Goal: Task Accomplishment & Management: Use online tool/utility

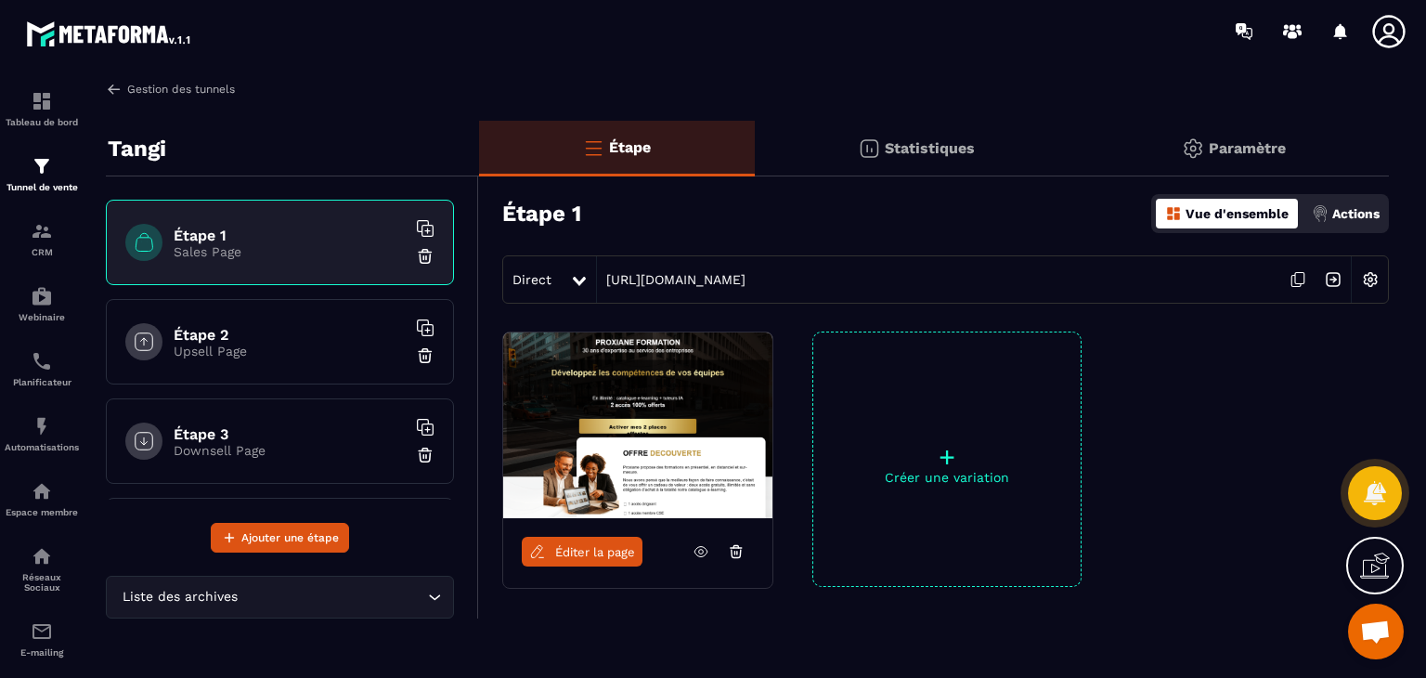
click at [140, 87] on link "Gestion des tunnels" at bounding box center [170, 89] width 129 height 17
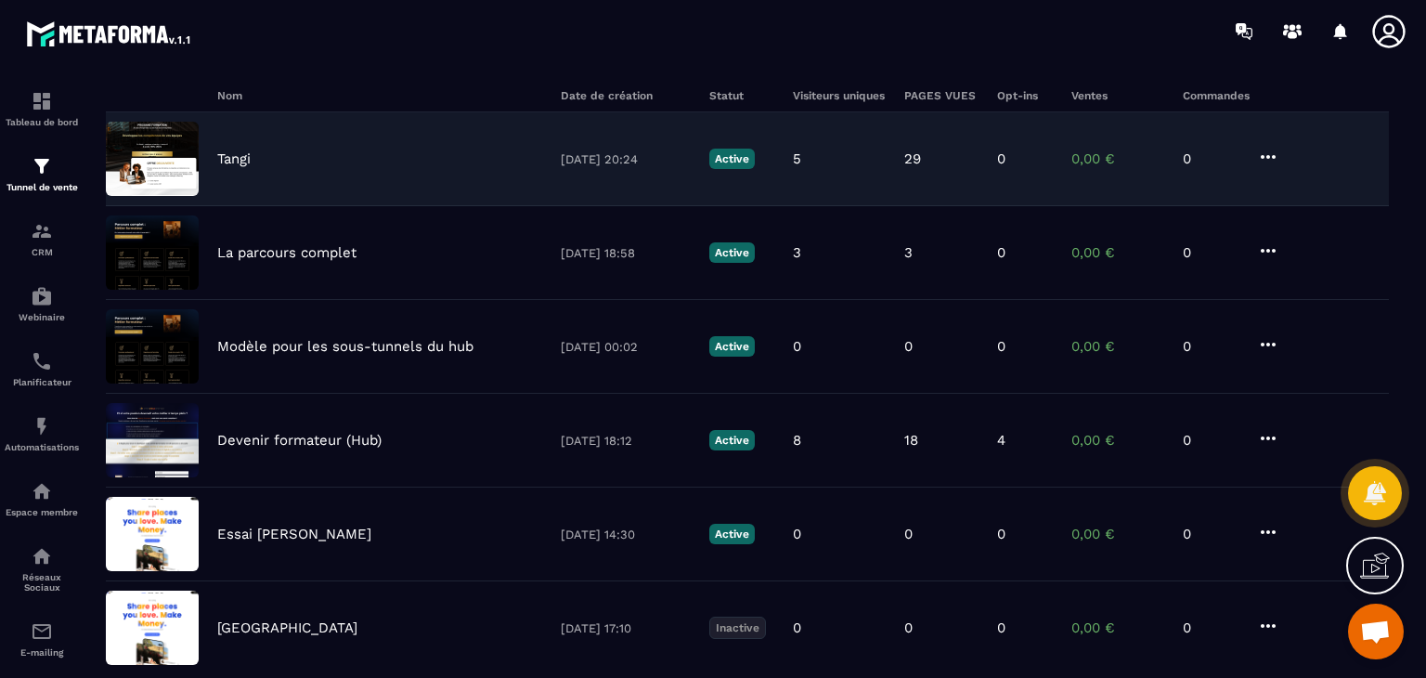
scroll to position [119, 0]
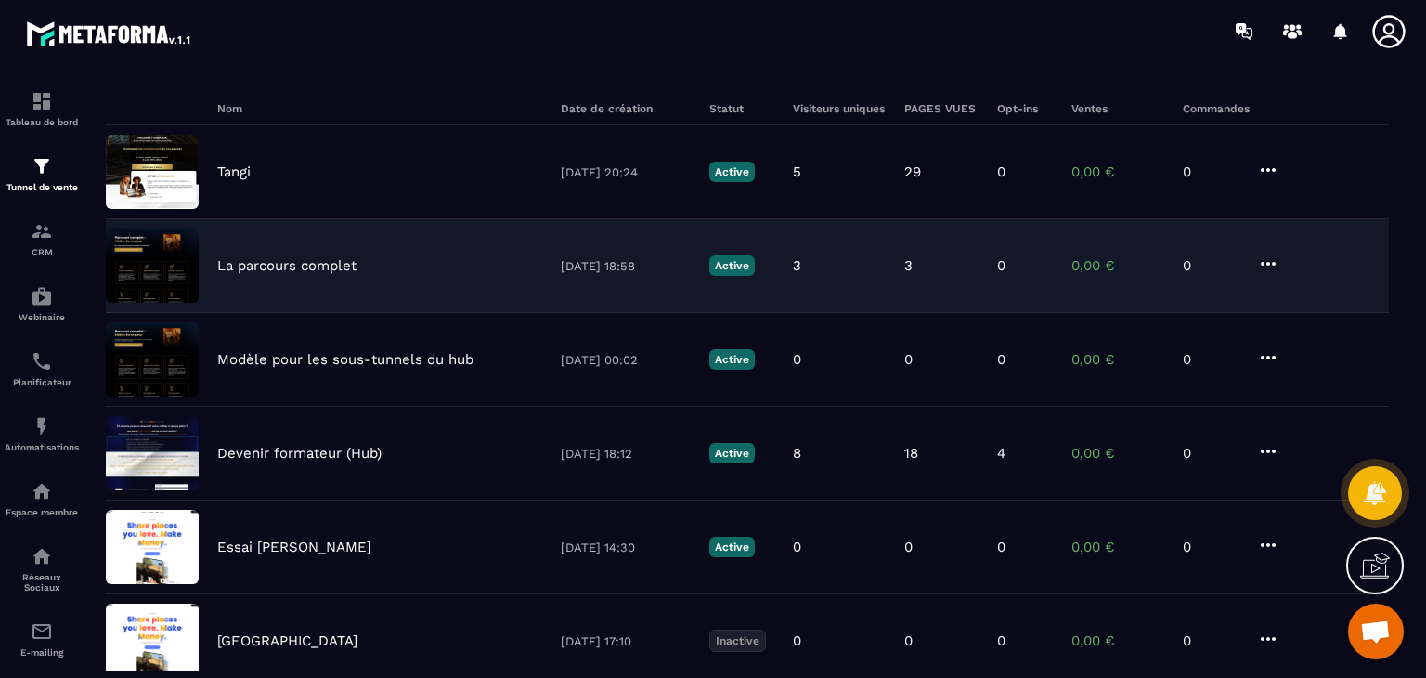
click at [293, 263] on p "La parcours complet" at bounding box center [286, 265] width 139 height 17
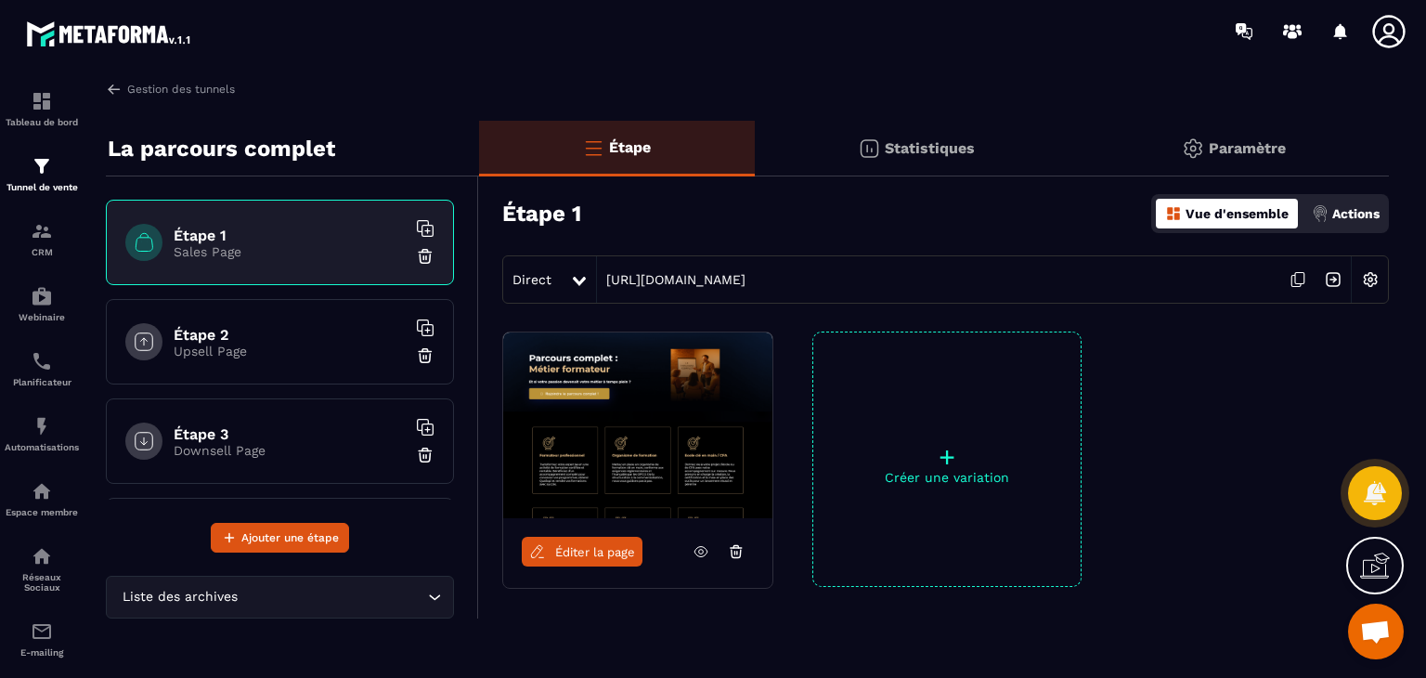
click at [592, 551] on span "Éditer la page" at bounding box center [595, 552] width 80 height 14
